Goal: Transaction & Acquisition: Purchase product/service

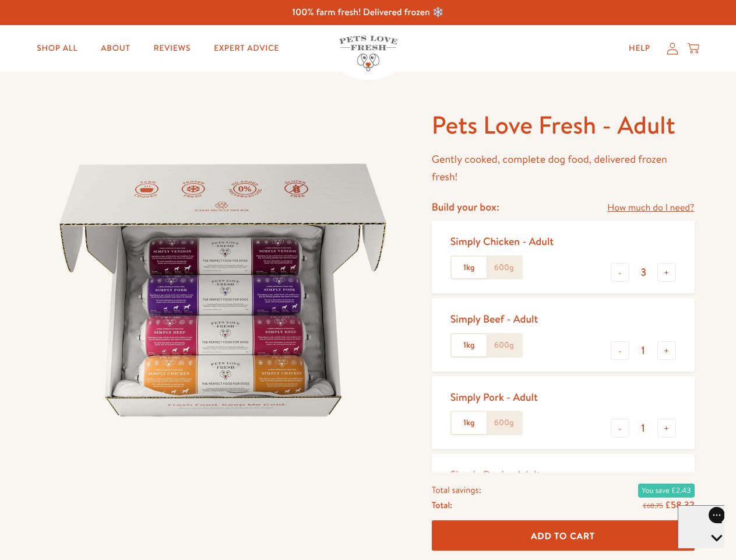
click at [368, 280] on img at bounding box center [223, 290] width 362 height 362
click at [650, 207] on link "How much do I need?" at bounding box center [650, 208] width 87 height 16
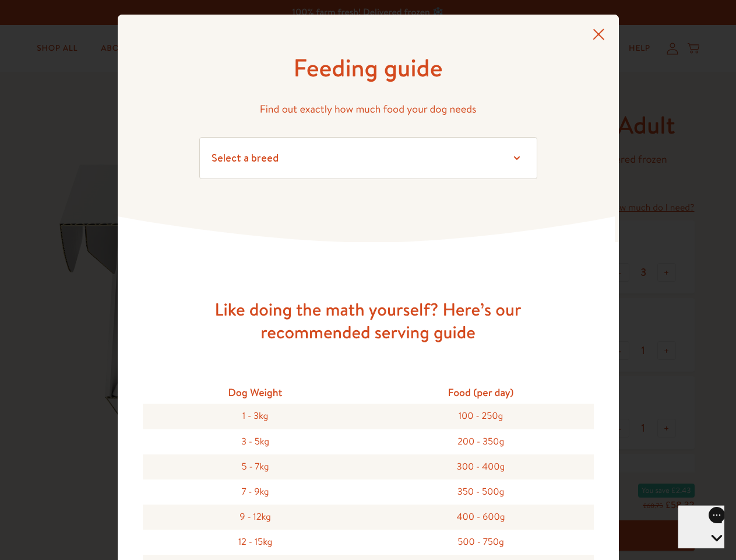
click at [620, 272] on div "Feeding guide Find out exactly how much food your dog needs Select a breed Affe…" at bounding box center [368, 280] width 736 height 560
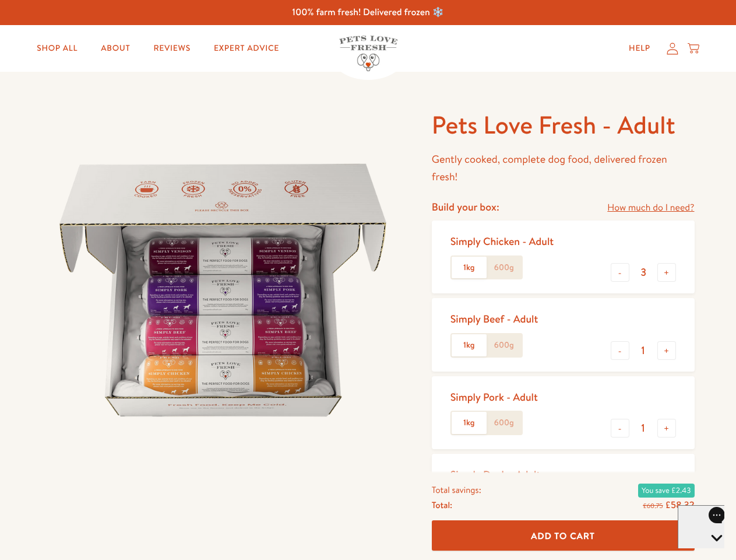
click at [667, 272] on button "+" at bounding box center [666, 272] width 19 height 19
type input "4"
click at [620, 350] on button "-" at bounding box center [620, 350] width 19 height 19
click at [667, 350] on button "+" at bounding box center [666, 350] width 19 height 19
type input "1"
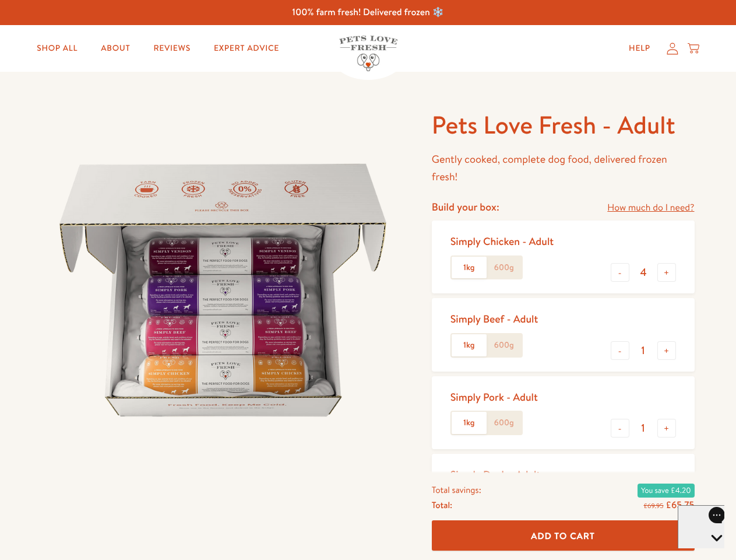
click at [620, 428] on button "-" at bounding box center [620, 427] width 19 height 19
click at [667, 428] on button "+" at bounding box center [666, 427] width 19 height 19
type input "1"
click at [563, 535] on span "Add To Cart" at bounding box center [563, 535] width 64 height 12
